Goal: Task Accomplishment & Management: Check status

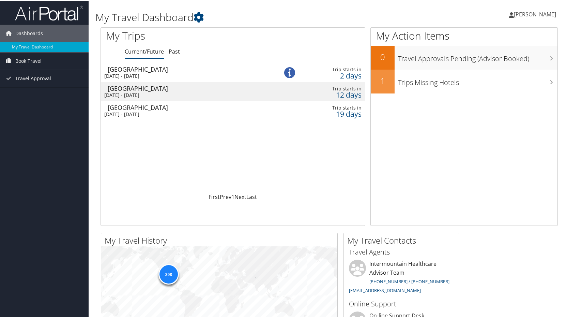
click at [142, 112] on div "[DATE] - [DATE]" at bounding box center [184, 113] width 161 height 6
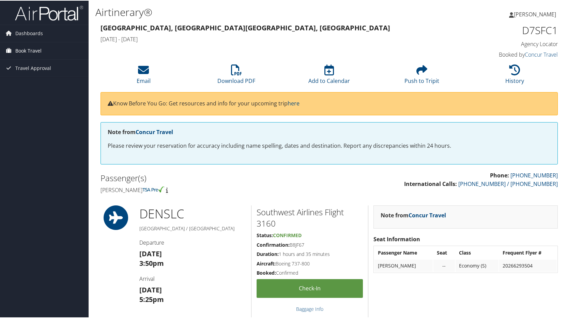
click at [29, 51] on span "Book Travel" at bounding box center [28, 50] width 26 height 17
click at [40, 74] on link "Book/Manage Online Trips" at bounding box center [44, 74] width 89 height 10
